Goal: Task Accomplishment & Management: Manage account settings

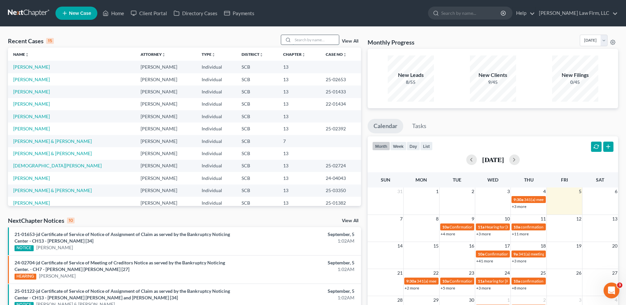
click at [326, 40] on input "search" at bounding box center [316, 40] width 46 height 10
type input "brown"
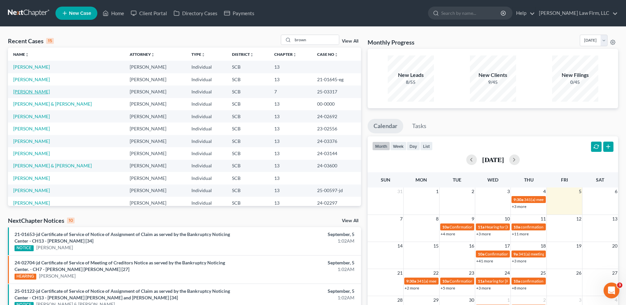
click at [37, 91] on link "[PERSON_NAME]" at bounding box center [31, 92] width 37 height 6
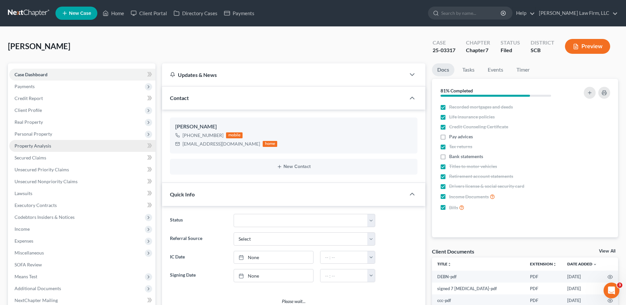
select select "1"
click at [38, 157] on span "Secured Claims" at bounding box center [31, 158] width 32 height 6
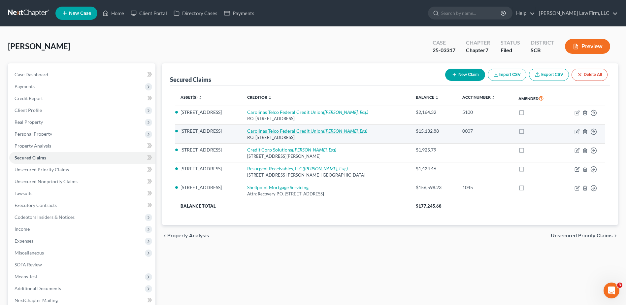
click at [251, 131] on link "Carolinas Telco Federal Credit Union (Sabrina B. Cleveland, Esq)" at bounding box center [307, 131] width 120 height 6
select select "28"
select select "3"
select select "0"
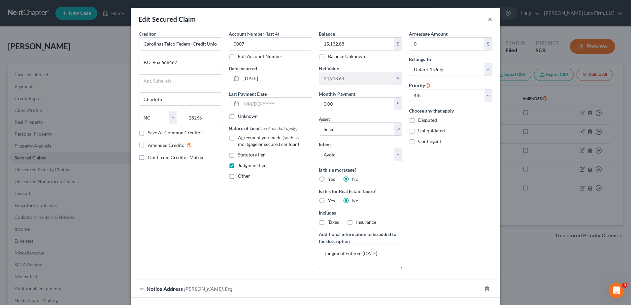
drag, startPoint x: 487, startPoint y: 20, endPoint x: 470, endPoint y: 23, distance: 17.1
click at [488, 20] on button "×" at bounding box center [490, 19] width 5 height 8
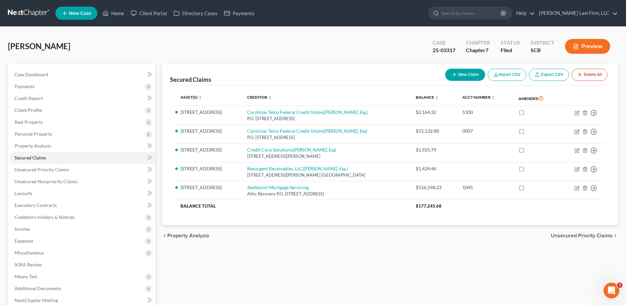
click at [39, 12] on link at bounding box center [29, 13] width 42 height 12
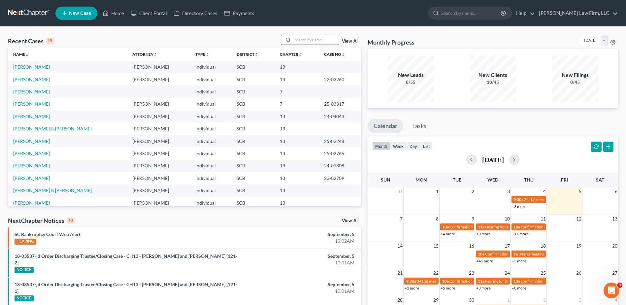
click at [293, 36] on div at bounding box center [287, 40] width 12 height 10
click at [316, 44] on input "search" at bounding box center [316, 40] width 46 height 10
type input "thompson"
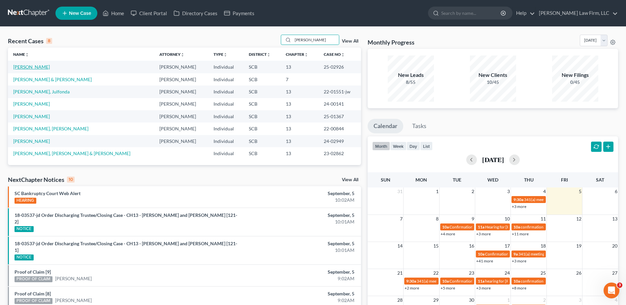
click at [38, 68] on link "[PERSON_NAME]" at bounding box center [31, 67] width 37 height 6
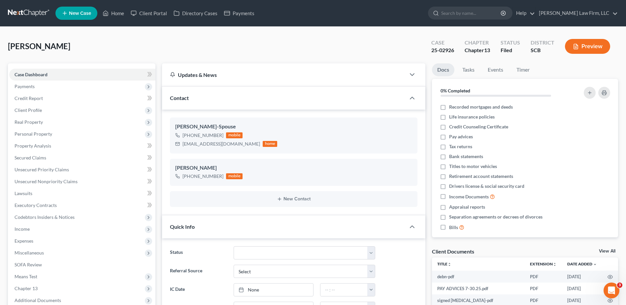
select select "0"
click at [28, 14] on link at bounding box center [29, 13] width 42 height 12
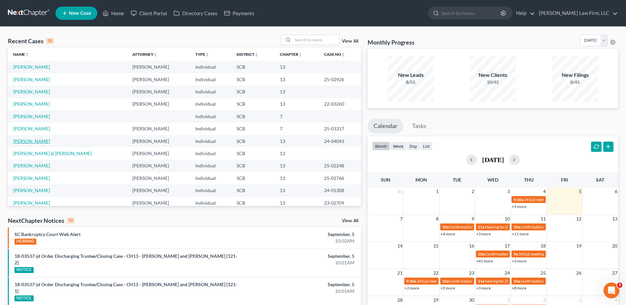
click at [31, 143] on link "[PERSON_NAME]" at bounding box center [31, 141] width 37 height 6
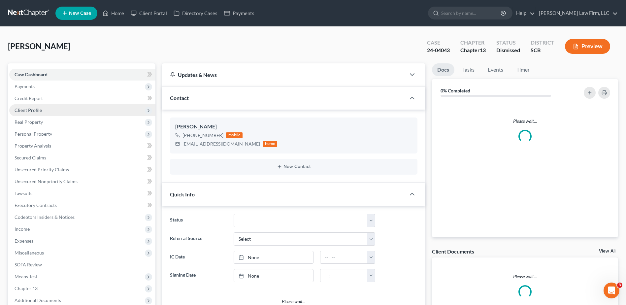
select select "1"
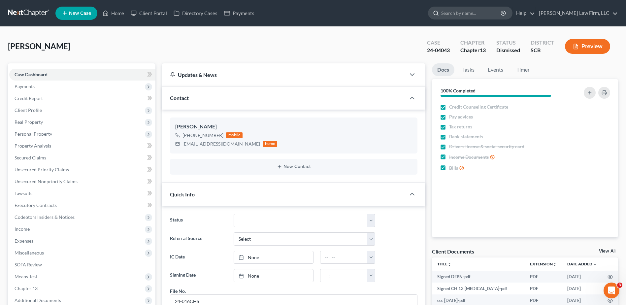
click at [467, 15] on input "search" at bounding box center [471, 13] width 60 height 12
type input "wright"
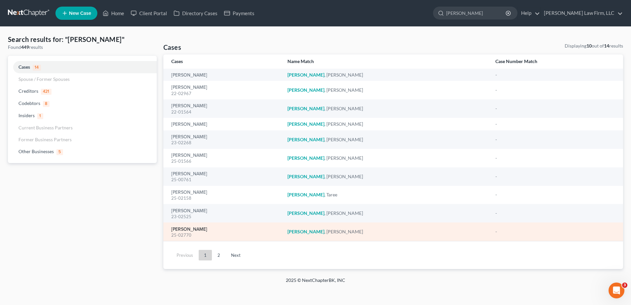
click at [199, 231] on link "[PERSON_NAME]" at bounding box center [189, 229] width 36 height 5
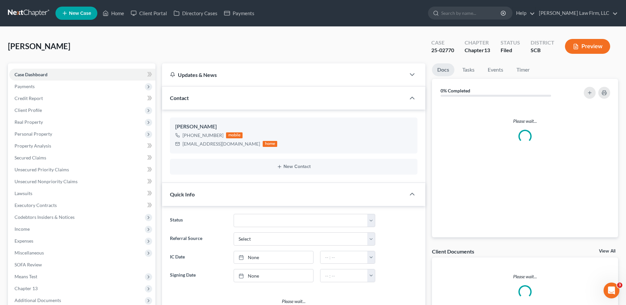
select select "0"
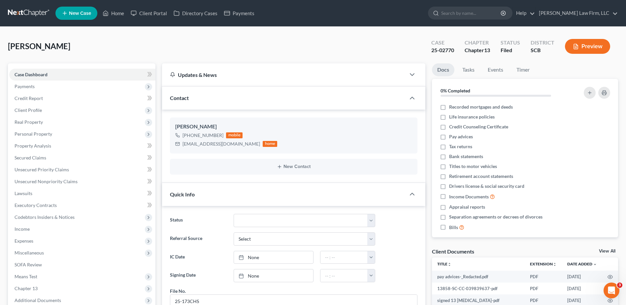
scroll to position [185, 0]
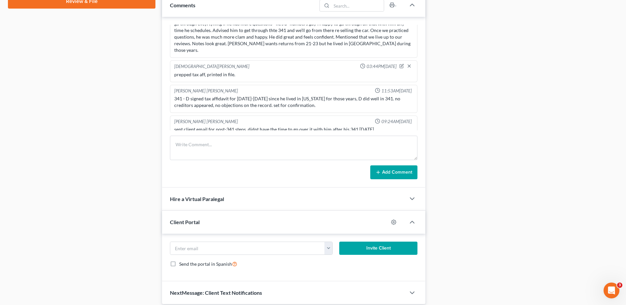
scroll to position [377, 0]
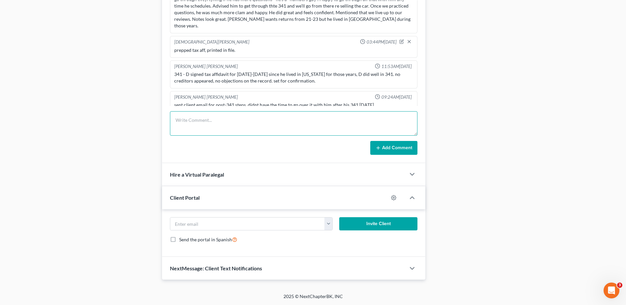
click at [223, 134] on textarea at bounding box center [294, 123] width 248 height 24
type textarea "uploaded SCDOR tax aff to 13docs and emailed to SCDOR"
click at [394, 148] on button "Add Comment" at bounding box center [393, 148] width 47 height 14
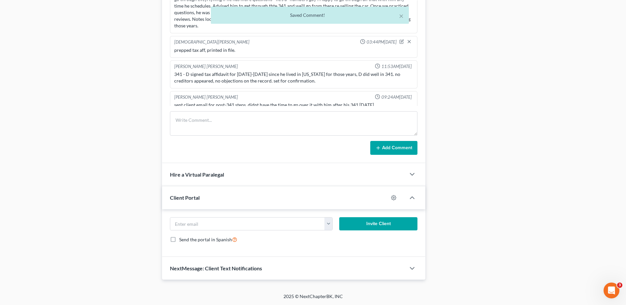
scroll to position [210, 0]
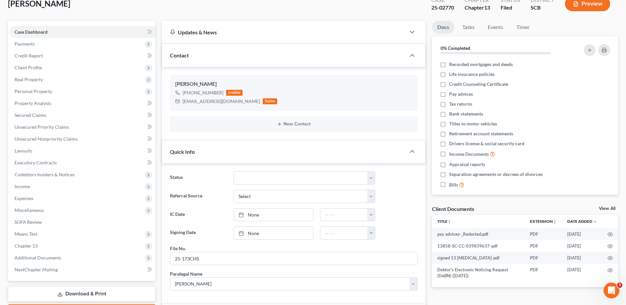
scroll to position [0, 0]
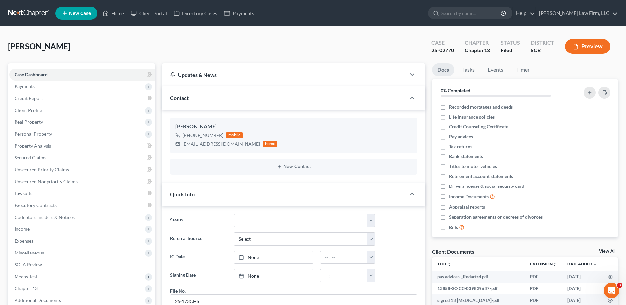
click at [26, 11] on link at bounding box center [29, 13] width 42 height 12
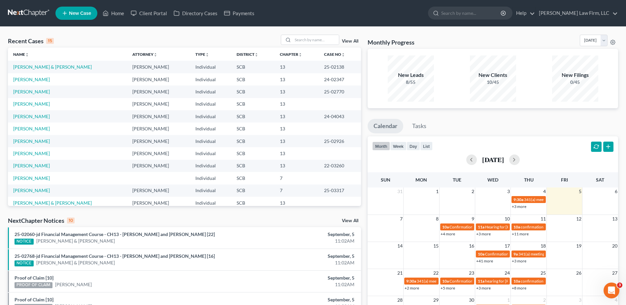
click at [4, 67] on div "Recent Cases 15 View All Name unfold_more expand_more expand_less Attorney unfo…" at bounding box center [313, 248] width 626 height 443
click at [30, 10] on link at bounding box center [29, 13] width 42 height 12
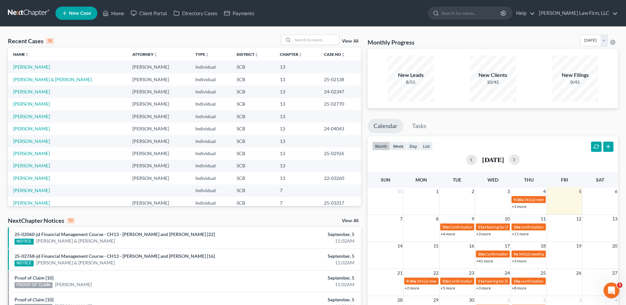
click at [26, 9] on link at bounding box center [29, 13] width 42 height 12
click at [308, 40] on input "search" at bounding box center [316, 40] width 46 height 10
type input "[PERSON_NAME]"
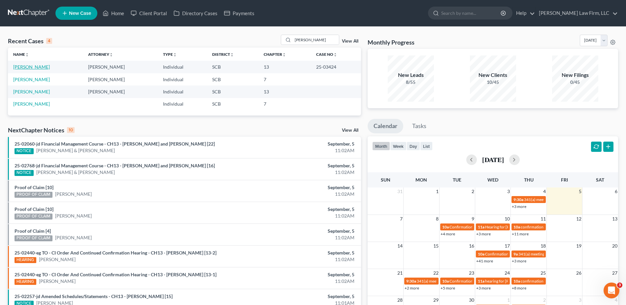
click at [27, 69] on link "[PERSON_NAME]" at bounding box center [31, 67] width 37 height 6
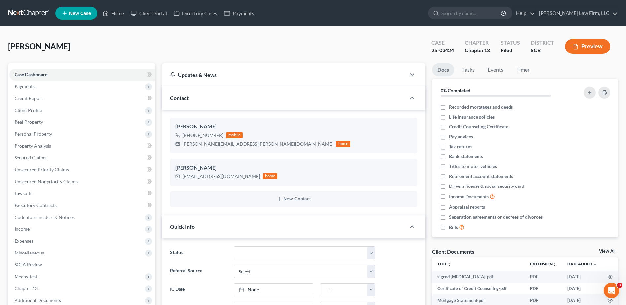
select select "0"
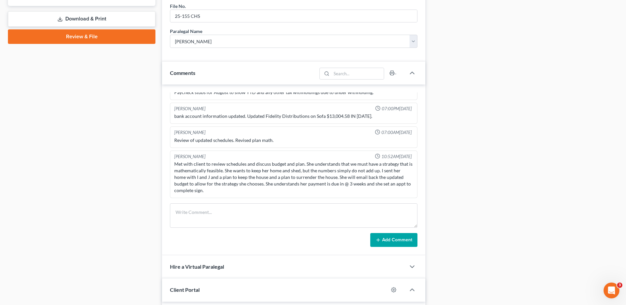
scroll to position [396, 0]
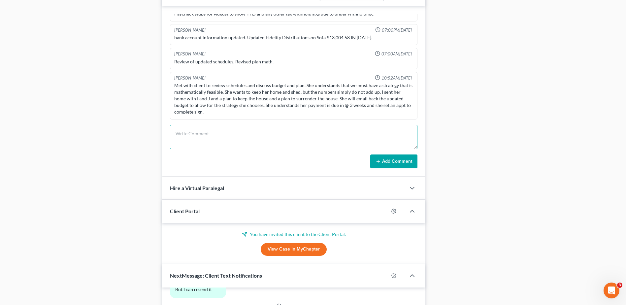
click at [195, 134] on textarea at bounding box center [294, 137] width 248 height 24
click at [227, 145] on textarea "scdor filed poc sayign they need 2021 return. good news is we have it on file. …" at bounding box center [294, 137] width 248 height 24
type textarea "scdor filed poc sayign they need 2021 return. good news is we have it on file. …"
click at [396, 160] on button "Add Comment" at bounding box center [393, 162] width 47 height 14
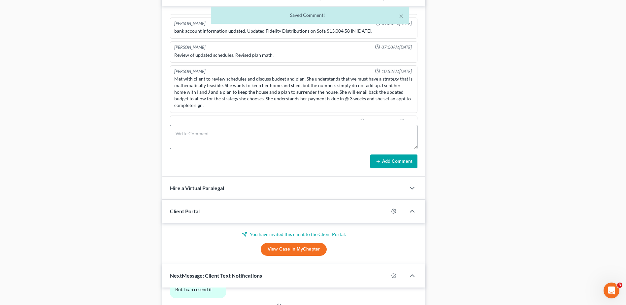
scroll to position [672, 0]
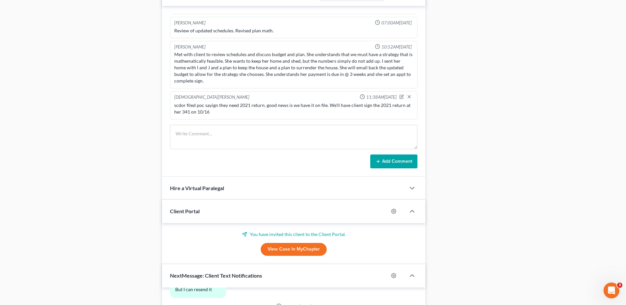
click at [468, 127] on div "Docs Tasks Events Timer 0% Completed Nothing here yet! Recorded mortgages and d…" at bounding box center [525, 51] width 193 height 768
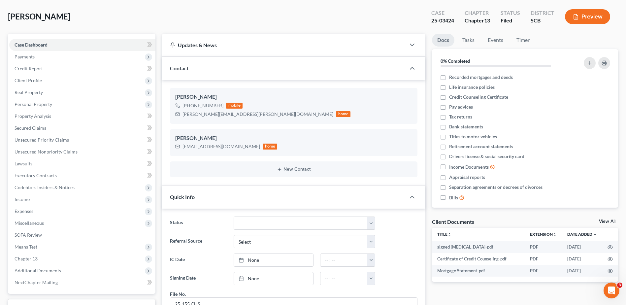
scroll to position [0, 0]
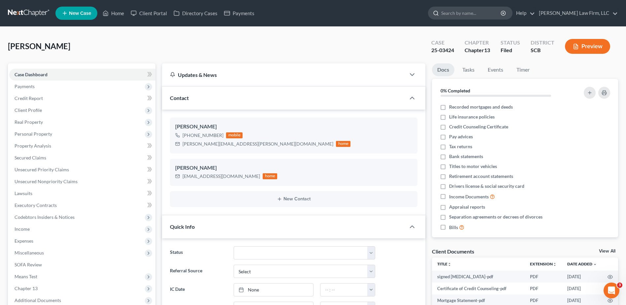
click at [484, 16] on input "search" at bounding box center [471, 13] width 60 height 12
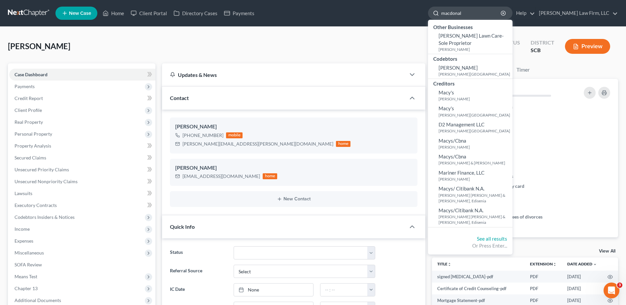
type input "[PERSON_NAME]"
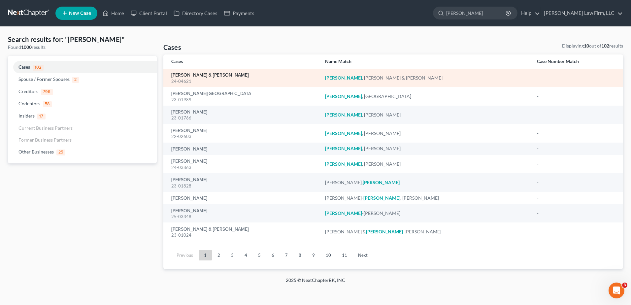
click at [231, 74] on link "[PERSON_NAME] & [PERSON_NAME]" at bounding box center [210, 75] width 78 height 5
select select "1"
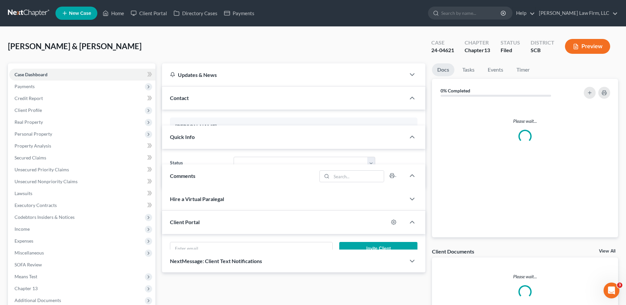
select select "0"
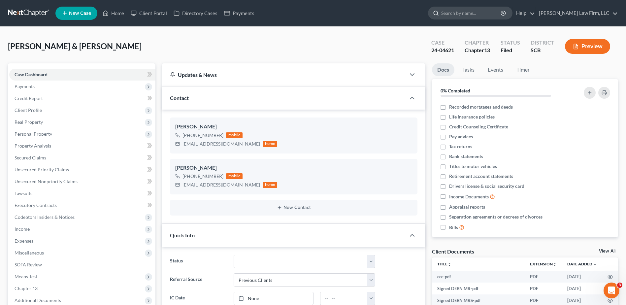
click at [473, 16] on input "search" at bounding box center [471, 13] width 60 height 12
type input "[PERSON_NAME]"
